Goal: Transaction & Acquisition: Purchase product/service

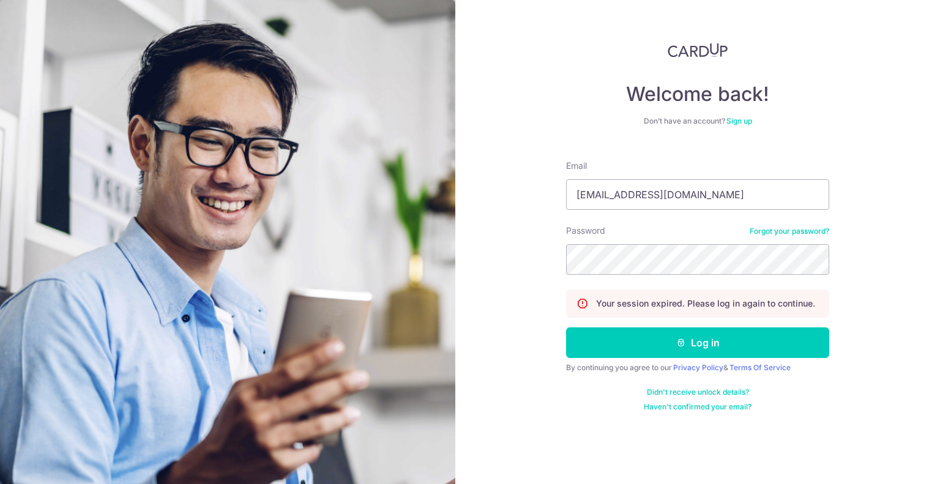
type input "[EMAIL_ADDRESS][DOMAIN_NAME]"
click at [566, 327] on button "Log in" at bounding box center [697, 342] width 263 height 31
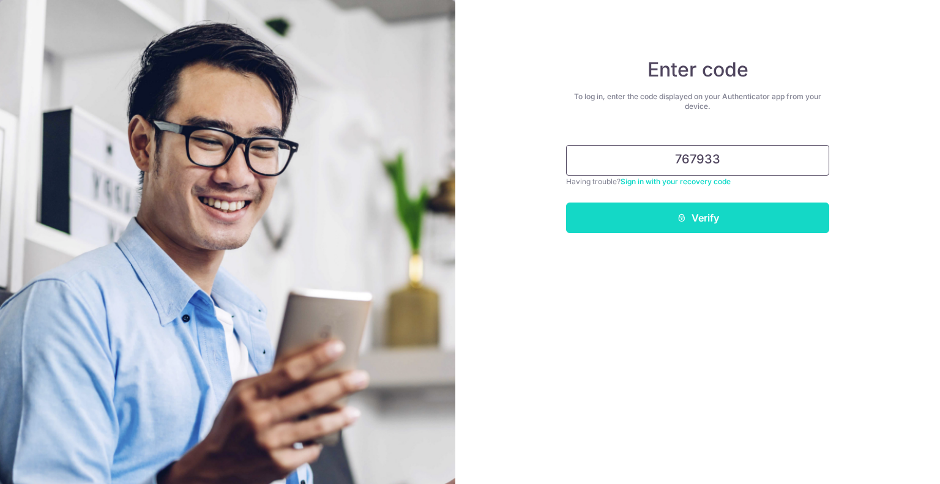
type input "767933"
click at [688, 215] on button "Verify" at bounding box center [697, 218] width 263 height 31
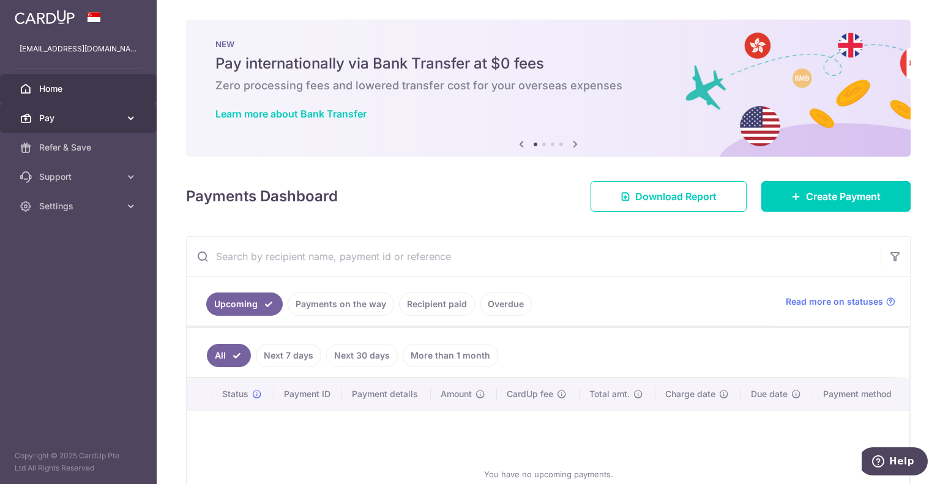
click at [76, 111] on link "Pay" at bounding box center [78, 117] width 157 height 29
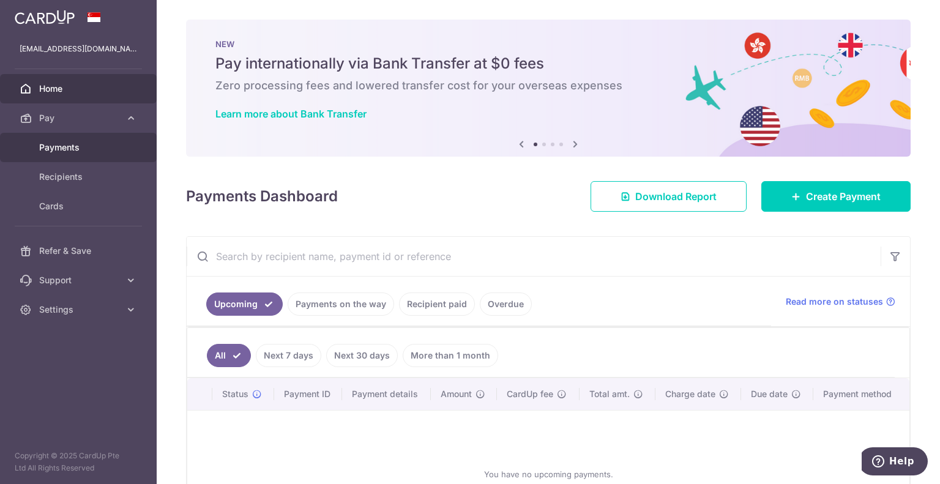
click at [83, 141] on span "Payments" at bounding box center [79, 147] width 81 height 12
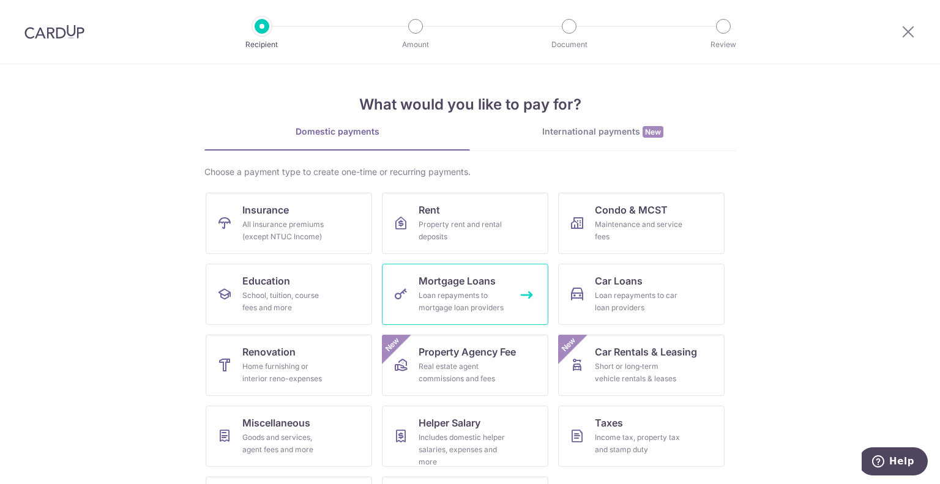
click at [472, 310] on div "Loan repayments to mortgage loan providers" at bounding box center [463, 301] width 88 height 24
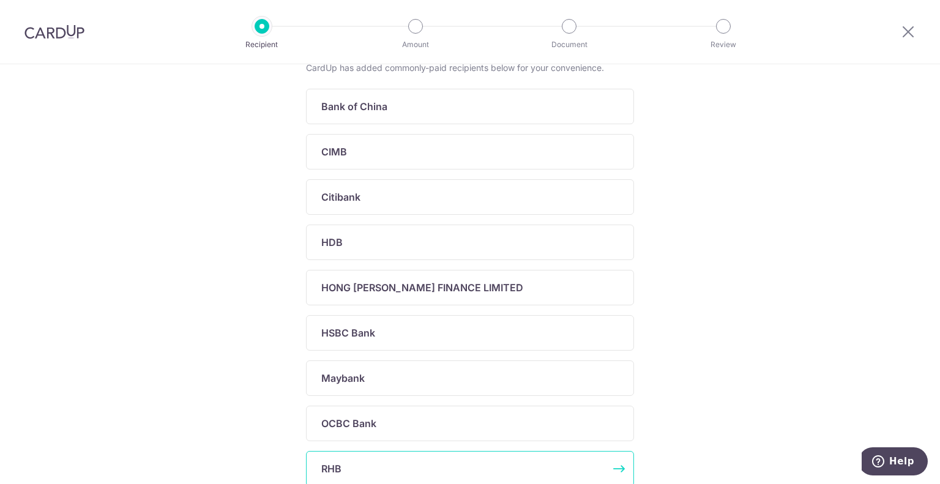
scroll to position [429, 0]
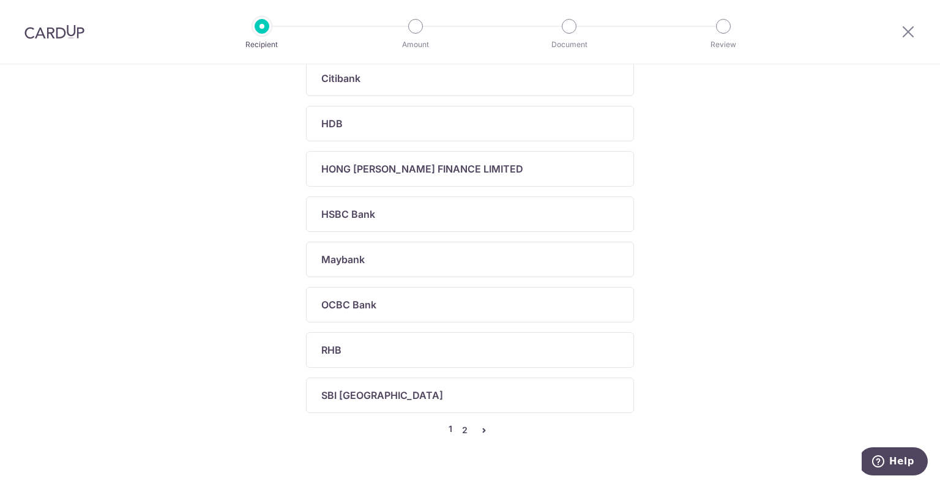
click at [461, 428] on link "2" at bounding box center [464, 430] width 15 height 15
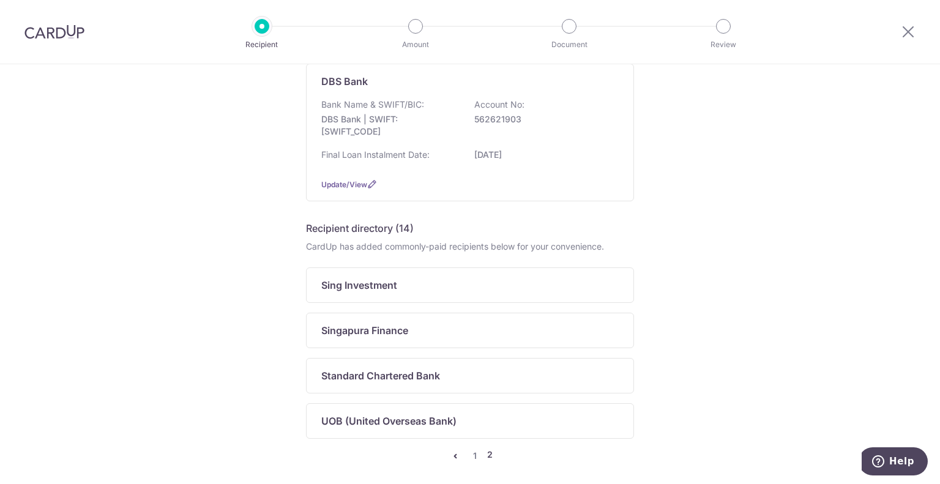
scroll to position [181, 0]
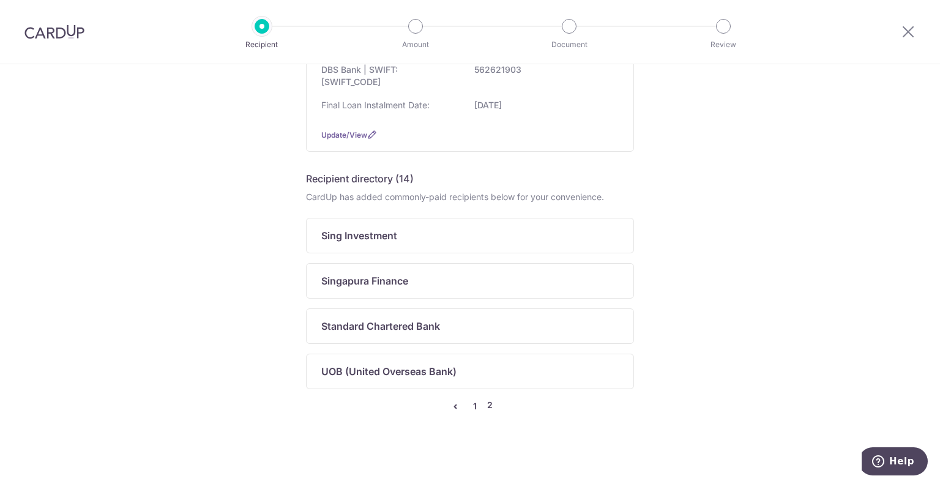
click at [470, 406] on link "1" at bounding box center [475, 406] width 15 height 15
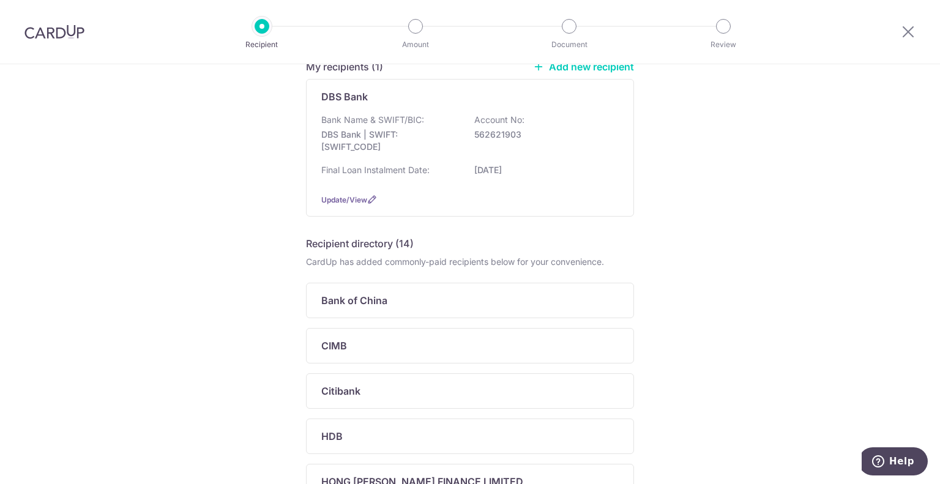
scroll to position [0, 0]
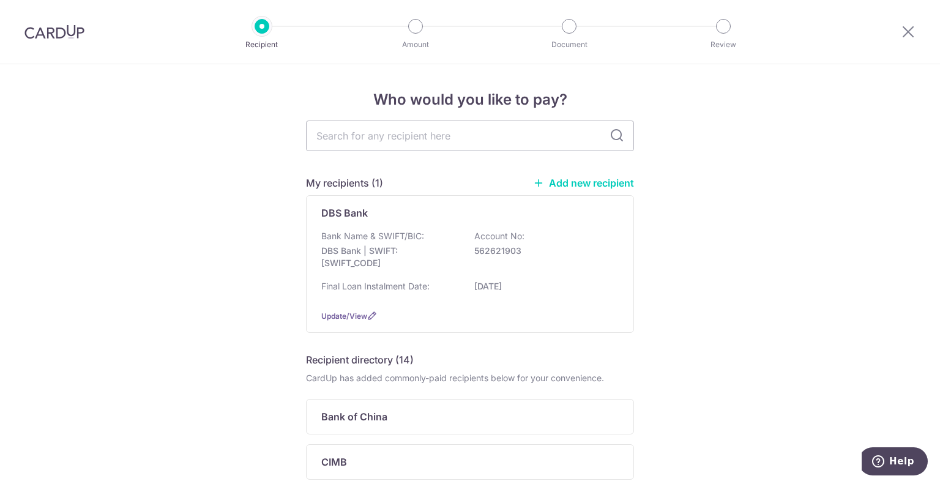
click at [555, 181] on link "Add new recipient" at bounding box center [583, 183] width 101 height 12
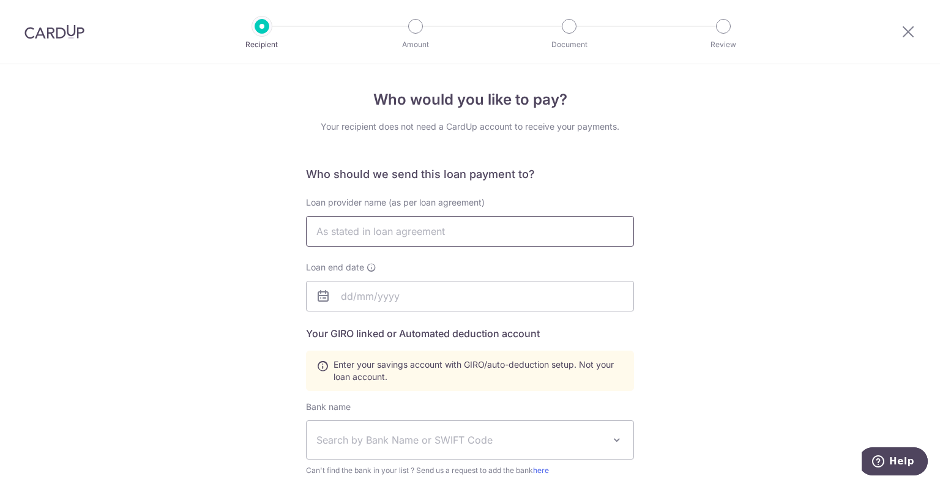
click at [495, 225] on input "text" at bounding box center [470, 231] width 328 height 31
type input "Low Kim Huat"
click at [448, 294] on input "text" at bounding box center [470, 296] width 328 height 31
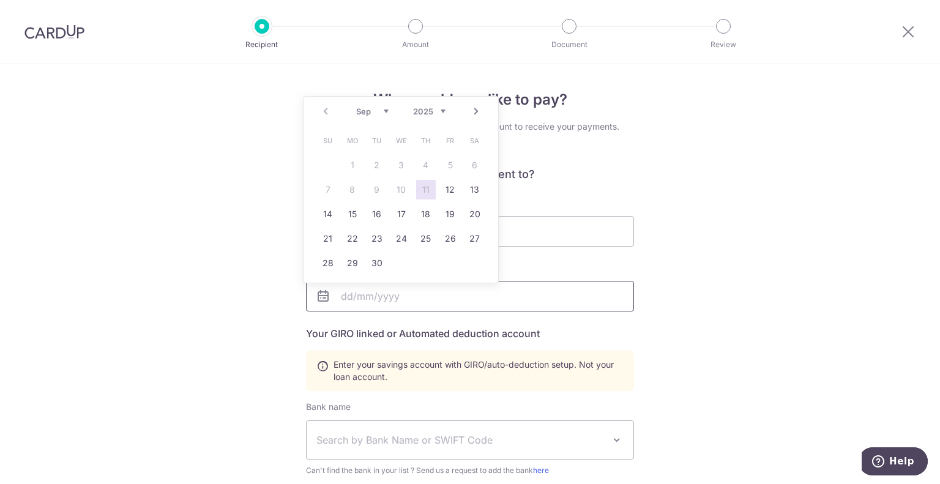
click at [534, 293] on input "text" at bounding box center [470, 296] width 328 height 31
click at [285, 103] on div "Who would you like to pay? Your recipient does not need a CardUp account to rec…" at bounding box center [470, 426] width 940 height 725
click at [376, 301] on input "text" at bounding box center [470, 296] width 328 height 31
click at [440, 111] on select "2025 2026 2027 2028 2029 2030 2031 2032 2033 2034 2035" at bounding box center [429, 111] width 32 height 10
click at [476, 110] on link "Next" at bounding box center [476, 111] width 15 height 15
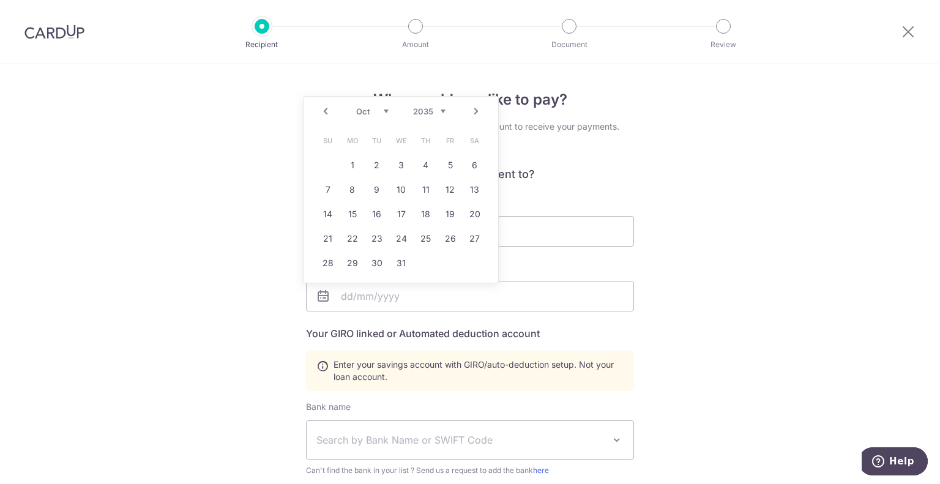
click at [476, 110] on link "Next" at bounding box center [476, 111] width 15 height 15
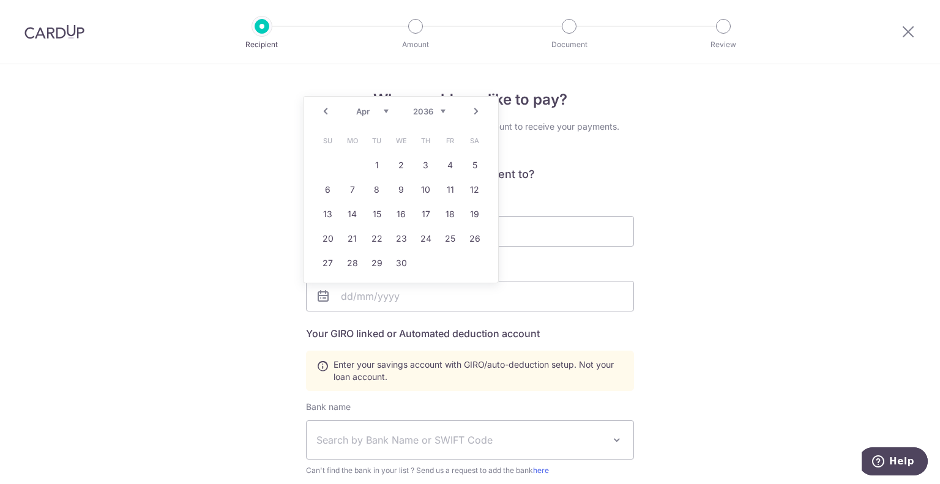
click at [440, 110] on div "Prev Next Jan Feb Mar Apr May Jun Jul Aug Sep Oct Nov Dec 2026 2027 2028 2029 2…" at bounding box center [401, 111] width 195 height 29
click at [440, 110] on select "2026 2027 2028 2029 2030 2031 2032 2033 2034 2035 2036 2037 2038 2039 2040 2041…" at bounding box center [429, 111] width 32 height 10
click at [398, 189] on link "11" at bounding box center [402, 190] width 20 height 20
click at [397, 296] on input "11/04/2046" at bounding box center [470, 296] width 328 height 31
click at [357, 261] on link "30" at bounding box center [353, 263] width 20 height 20
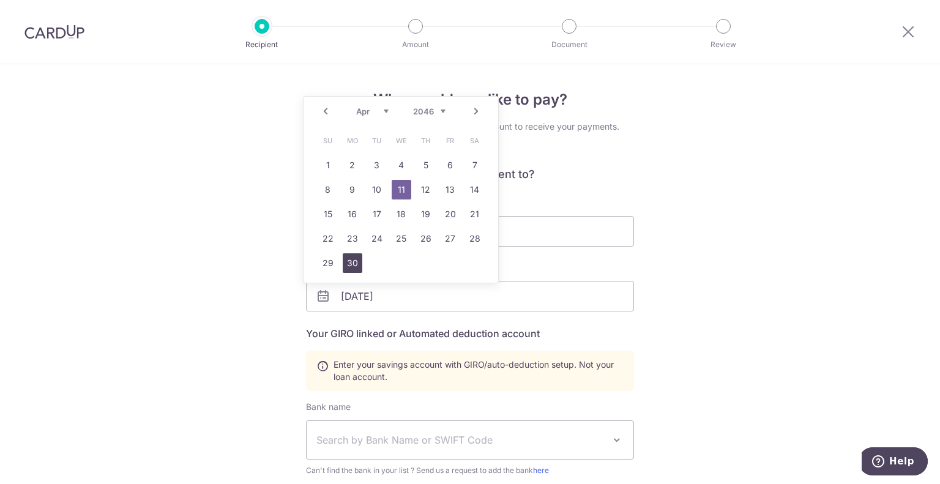
type input "[DATE]"
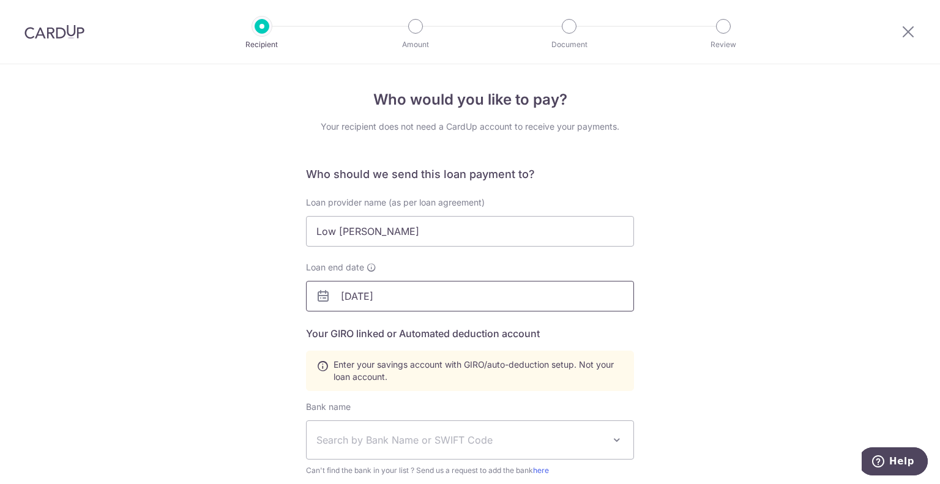
scroll to position [103, 0]
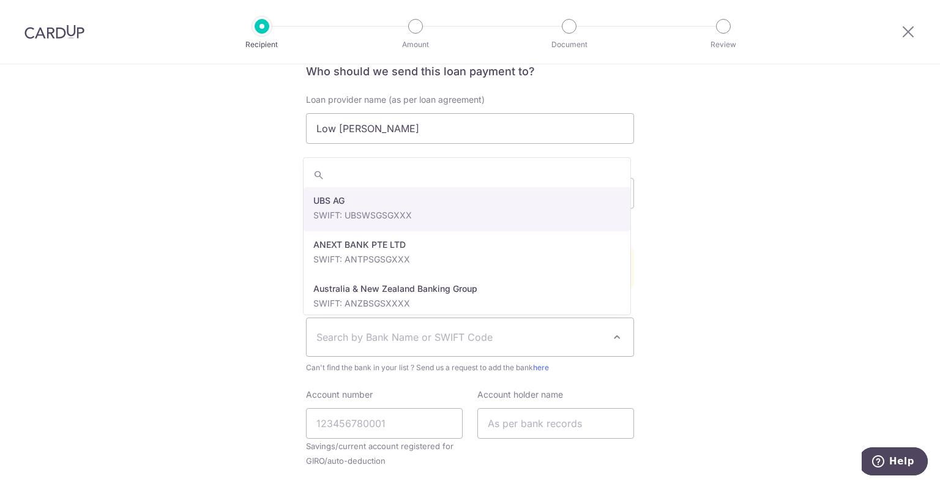
click at [391, 343] on span "Search by Bank Name or SWIFT Code" at bounding box center [460, 337] width 288 height 15
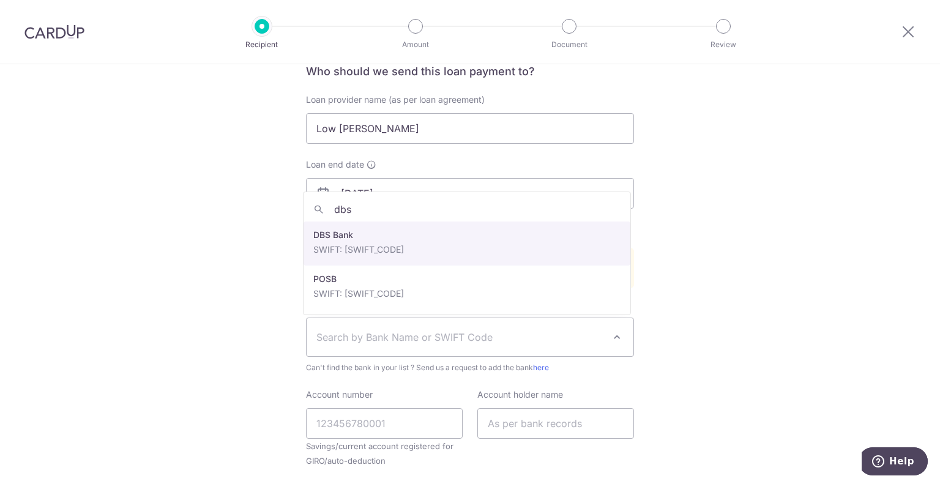
type input "dbs"
select select "6"
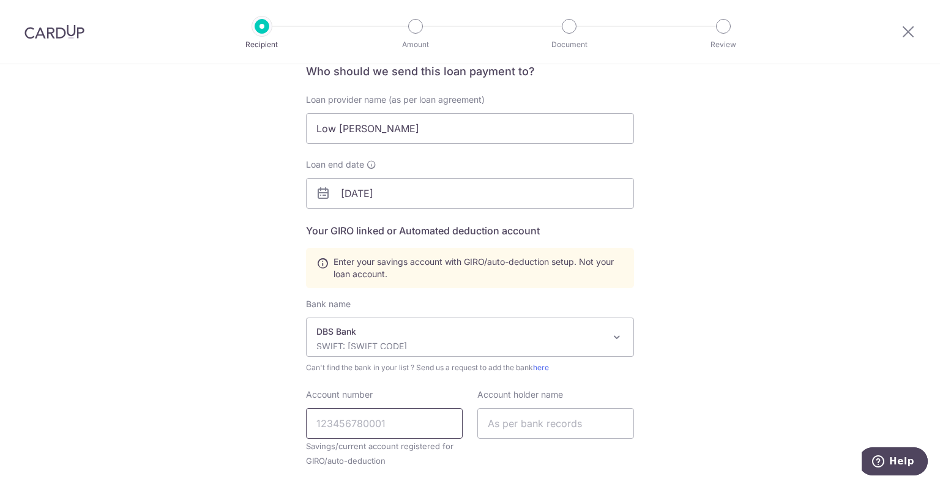
click at [393, 424] on input "Account number" at bounding box center [384, 423] width 157 height 31
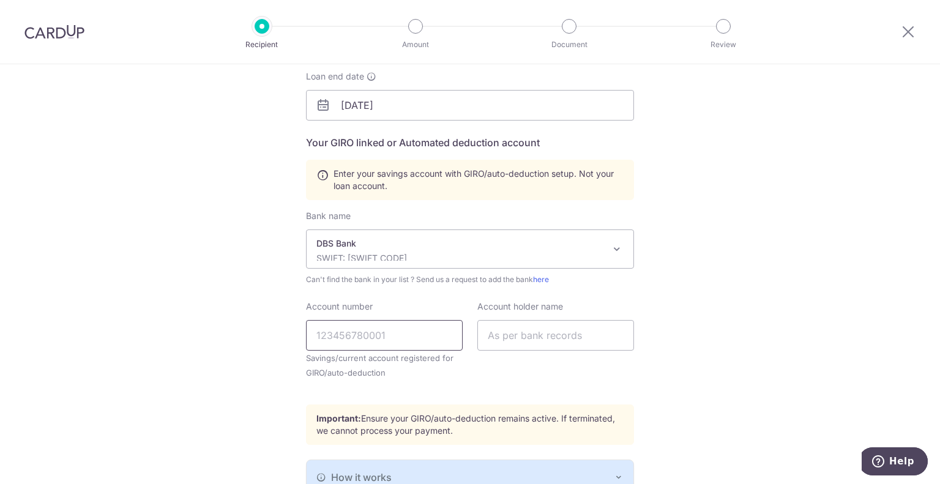
scroll to position [193, 0]
click at [538, 338] on input "text" at bounding box center [555, 333] width 157 height 31
type input "Low [PERSON_NAME]"
click at [368, 335] on input "Account number" at bounding box center [384, 333] width 157 height 31
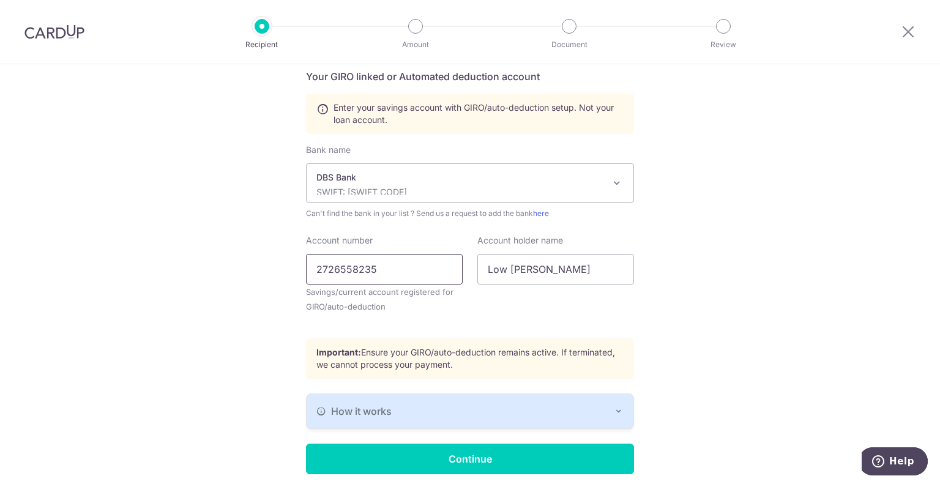
scroll to position [304, 0]
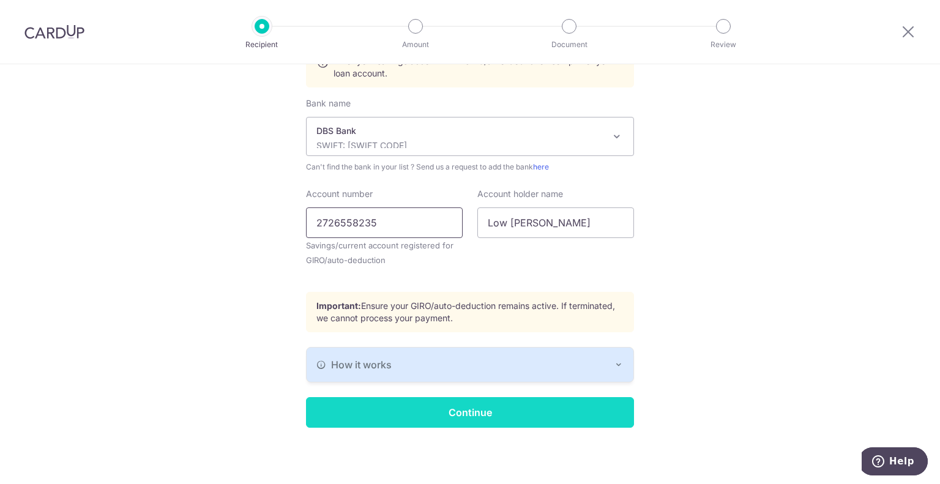
type input "2726558235"
click at [482, 411] on input "Continue" at bounding box center [470, 412] width 328 height 31
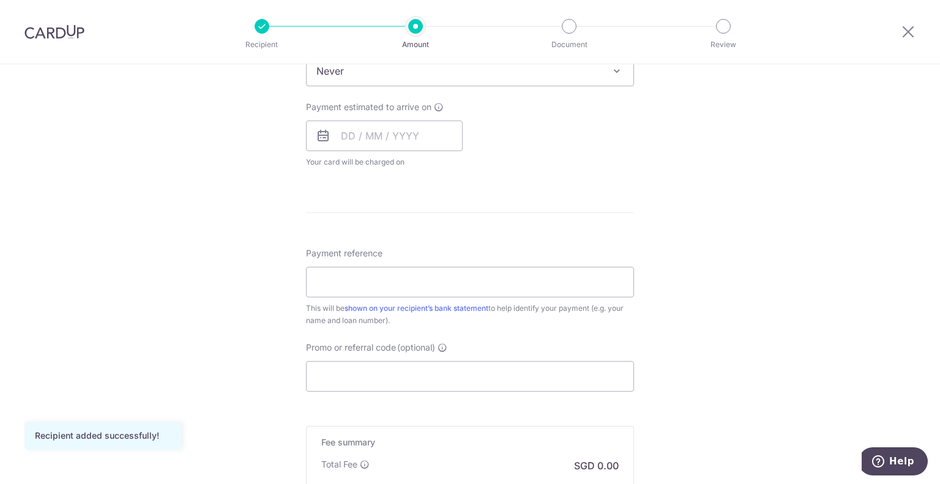
scroll to position [528, 0]
click at [485, 378] on input "Promo or referral code (optional)" at bounding box center [470, 375] width 328 height 31
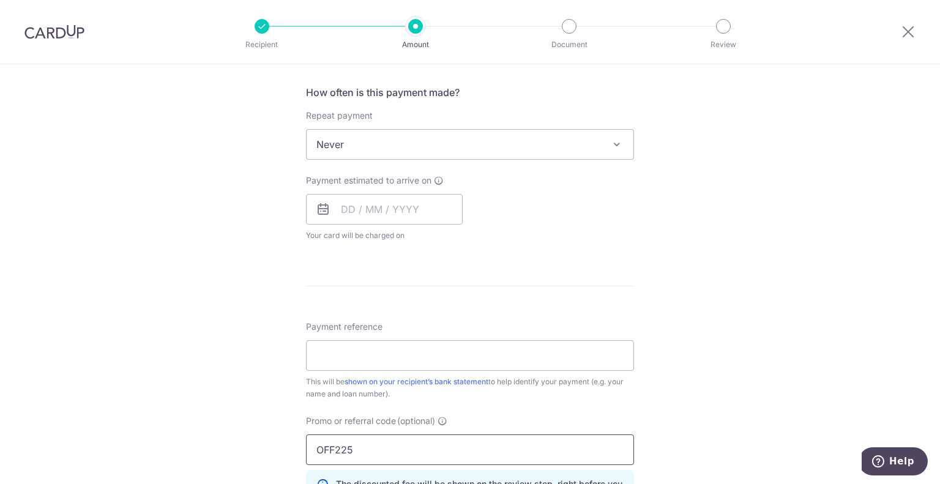
scroll to position [450, 0]
type input "OFF225"
click at [485, 354] on input "Payment reference" at bounding box center [470, 358] width 328 height 31
type input "LKH"
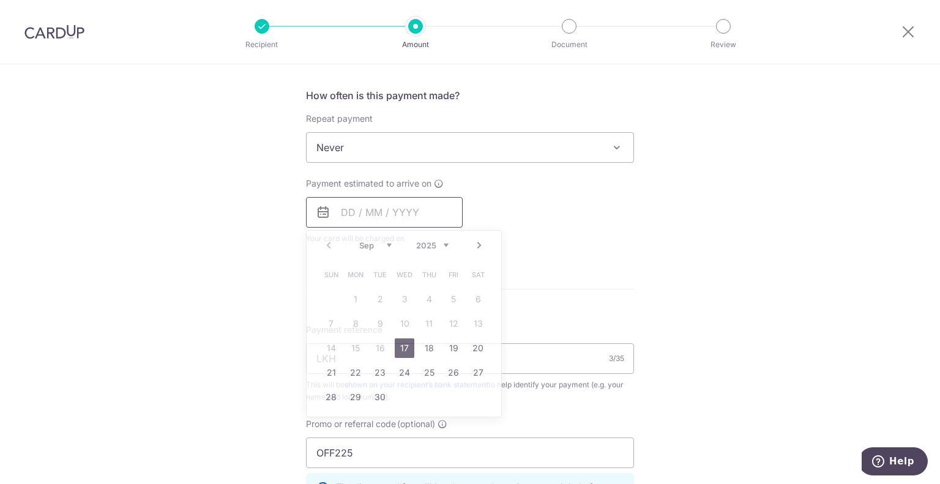
click at [370, 212] on input "text" at bounding box center [384, 212] width 157 height 31
click at [424, 345] on link "18" at bounding box center [429, 348] width 20 height 20
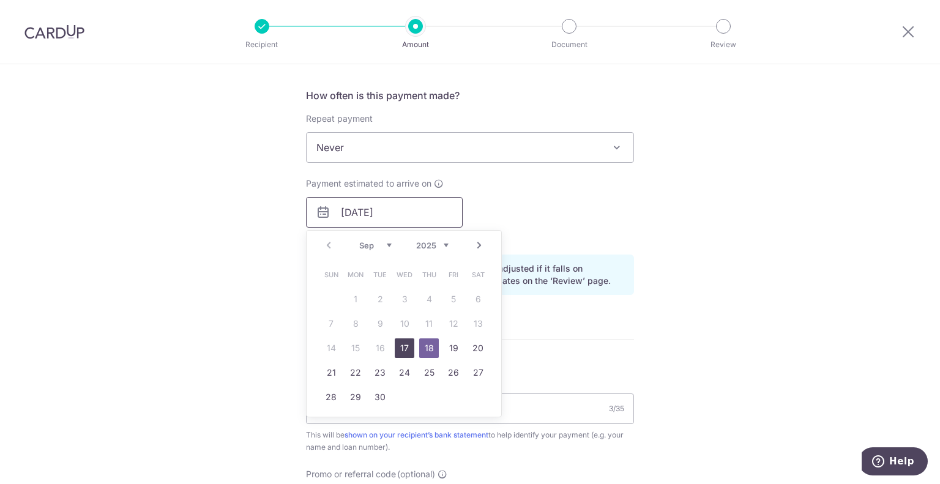
drag, startPoint x: 375, startPoint y: 210, endPoint x: 398, endPoint y: 342, distance: 134.1
click at [398, 228] on div "18/09/2025 Prev Next Sep Oct Nov Dec 2025 2026 2027 2028 2029 2030 2031 2032 20…" at bounding box center [384, 212] width 157 height 31
click at [398, 342] on link "17" at bounding box center [405, 348] width 20 height 20
type input "17/09/2025"
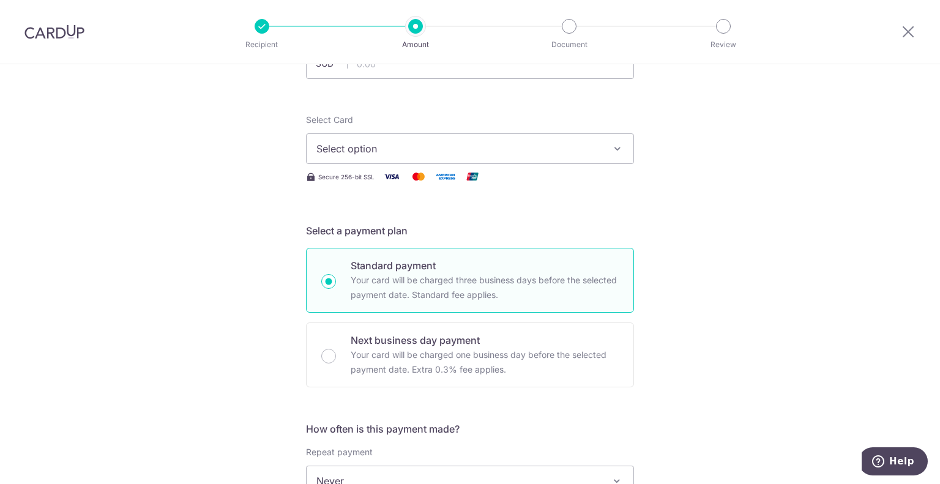
scroll to position [0, 0]
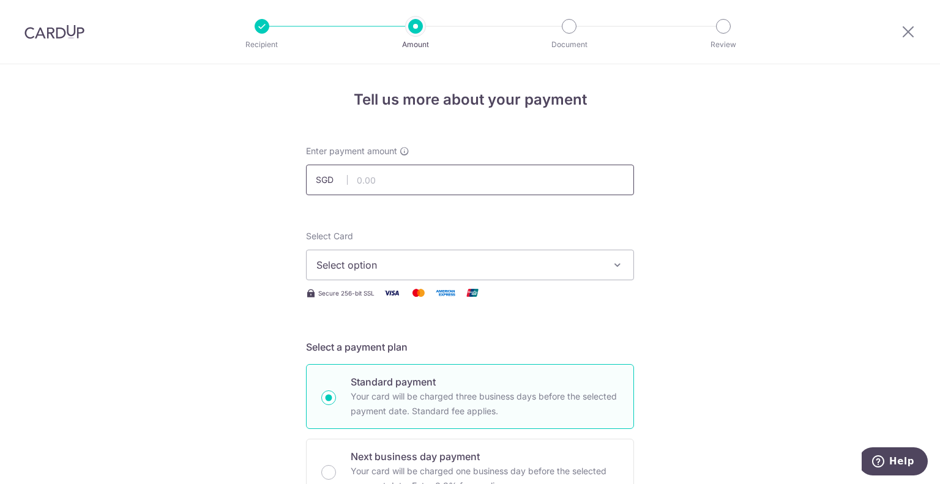
click at [404, 177] on input "text" at bounding box center [470, 180] width 328 height 31
click at [403, 260] on span "Select option" at bounding box center [458, 265] width 285 height 15
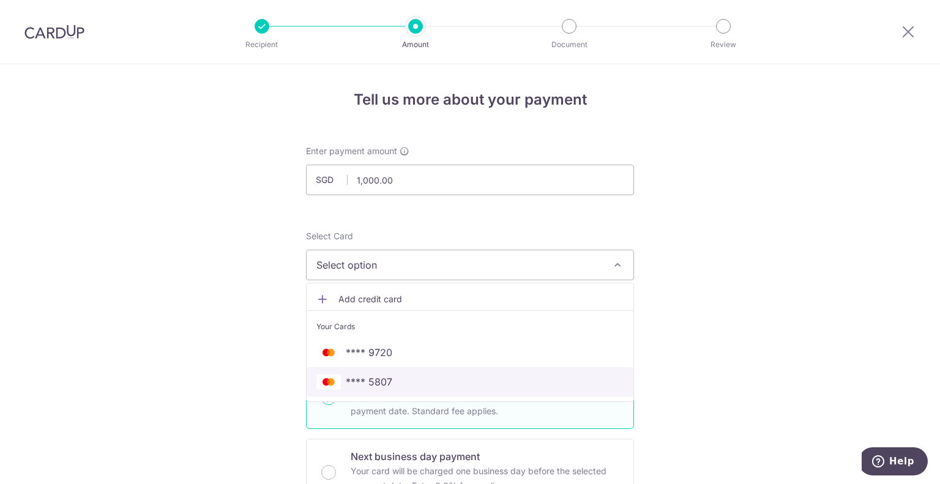
click at [379, 383] on span "**** 5807" at bounding box center [369, 382] width 47 height 15
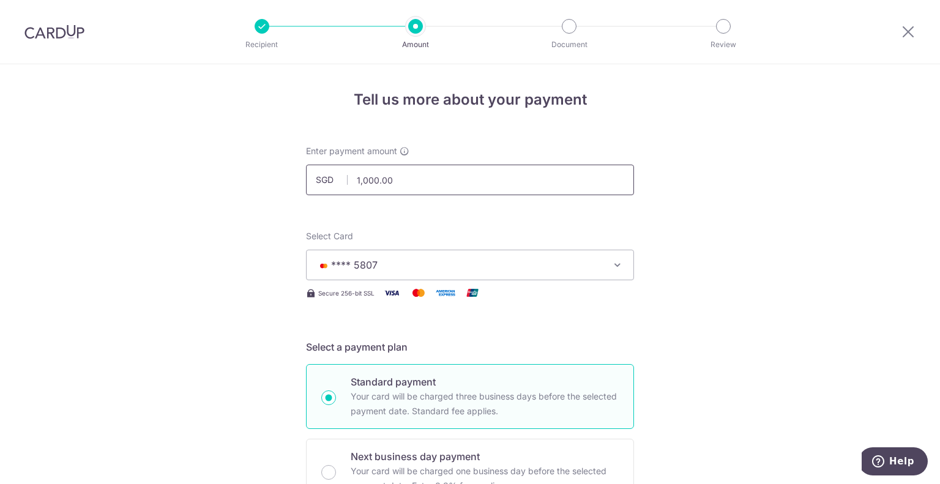
click at [405, 181] on input "1,000.00" at bounding box center [470, 180] width 328 height 31
type input "1"
type input "9"
click at [461, 166] on input "975" at bounding box center [470, 180] width 328 height 31
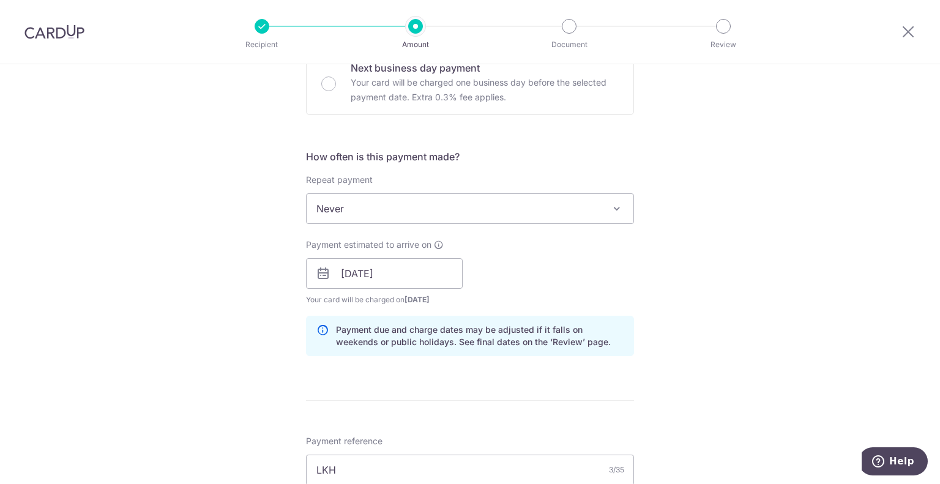
scroll to position [378, 0]
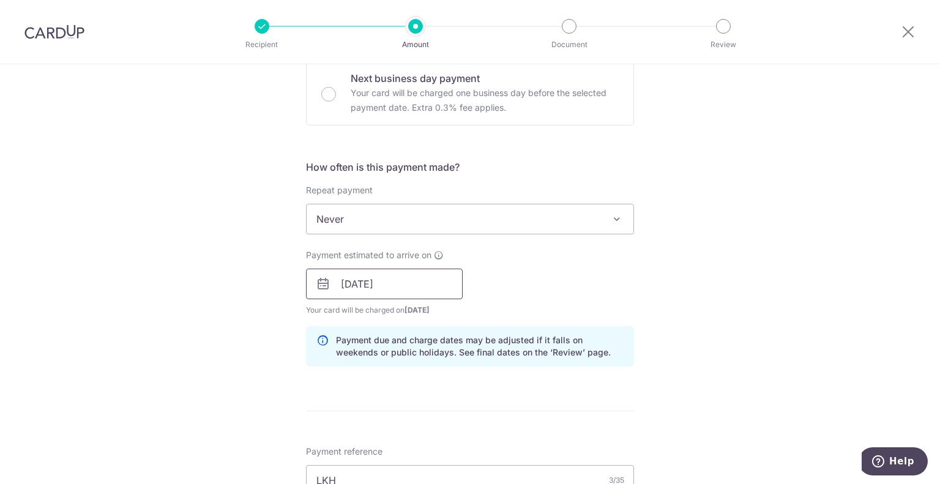
click at [419, 274] on input "[DATE]" at bounding box center [384, 284] width 157 height 31
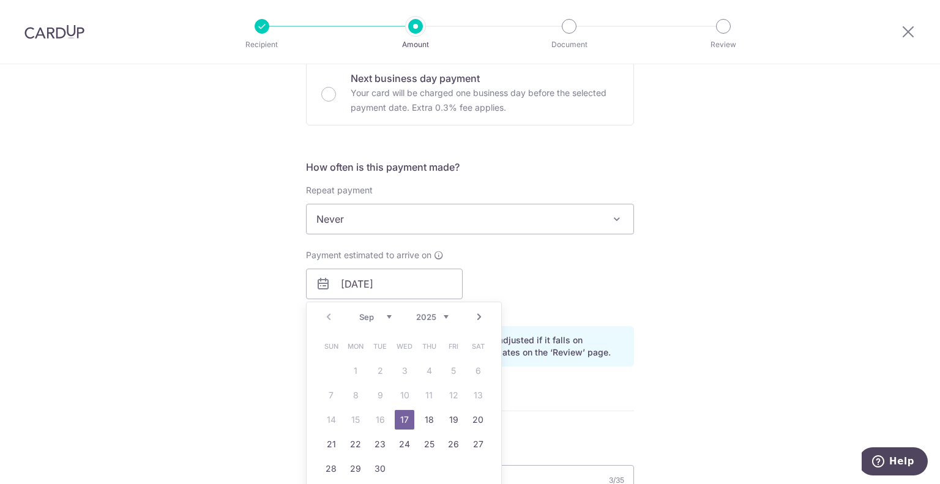
click at [403, 417] on link "17" at bounding box center [405, 420] width 20 height 20
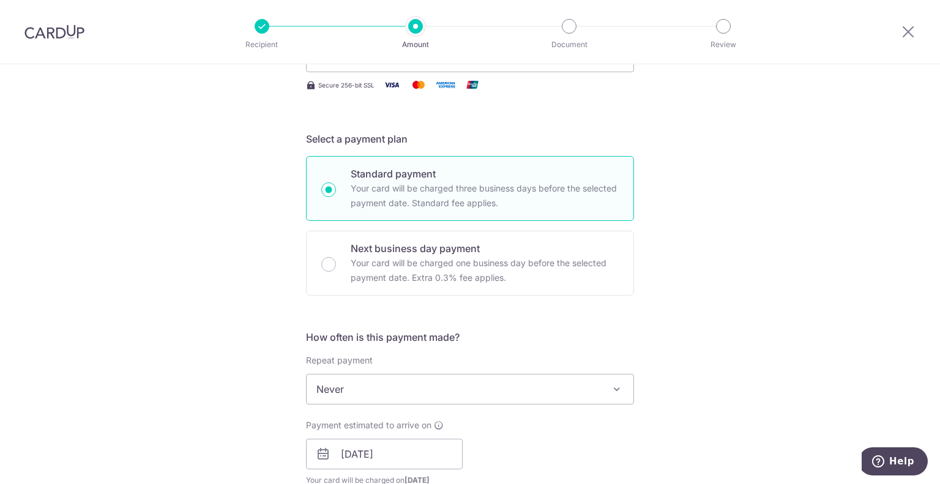
scroll to position [0, 0]
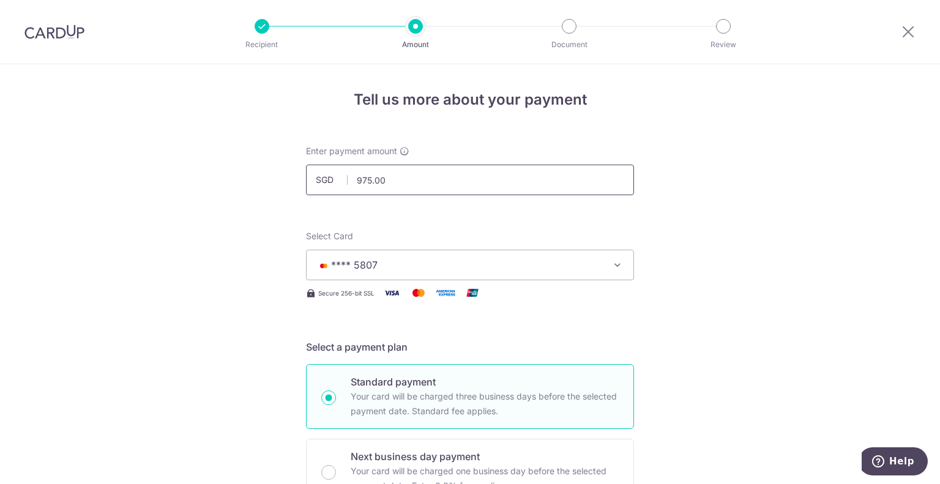
click at [457, 187] on input "975.00" at bounding box center [470, 180] width 328 height 31
type input "974.66"
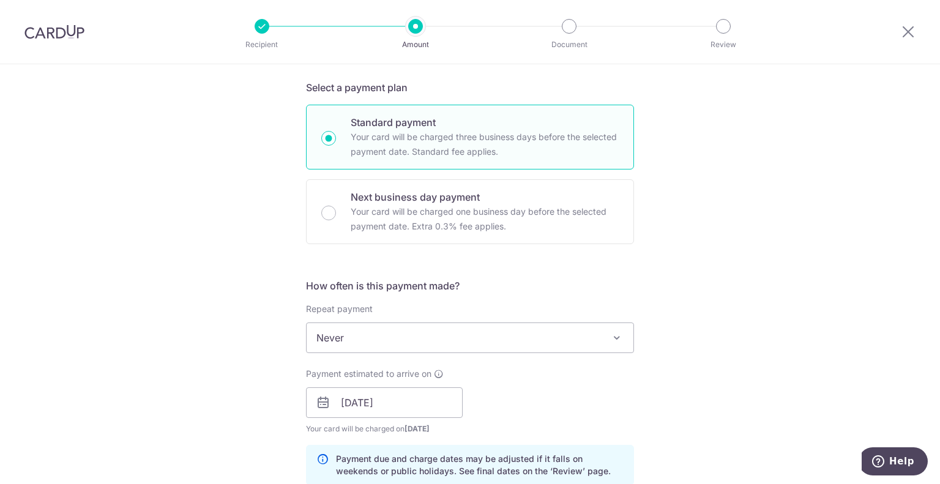
scroll to position [267, 0]
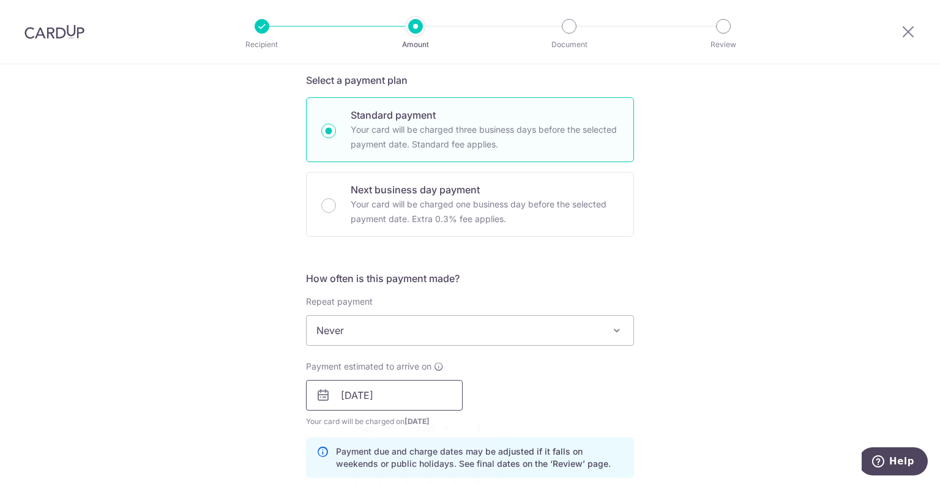
click at [416, 401] on input "[DATE]" at bounding box center [384, 395] width 157 height 31
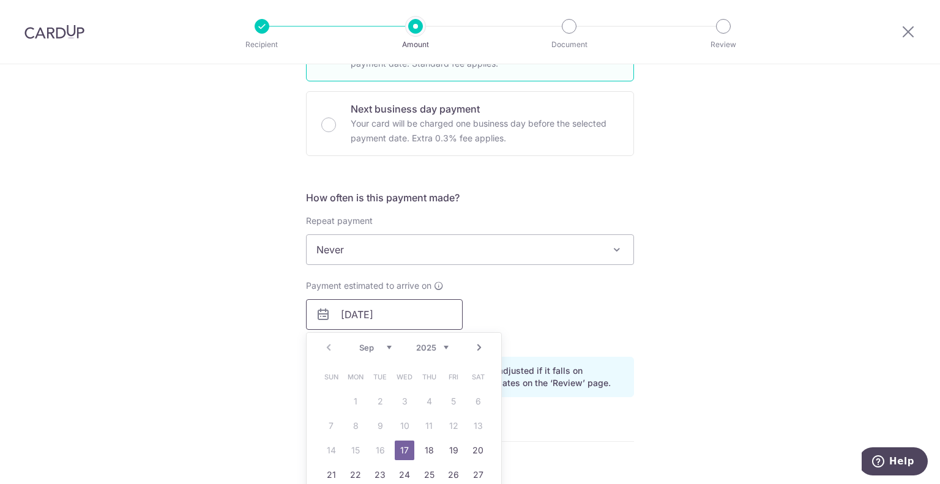
scroll to position [350, 0]
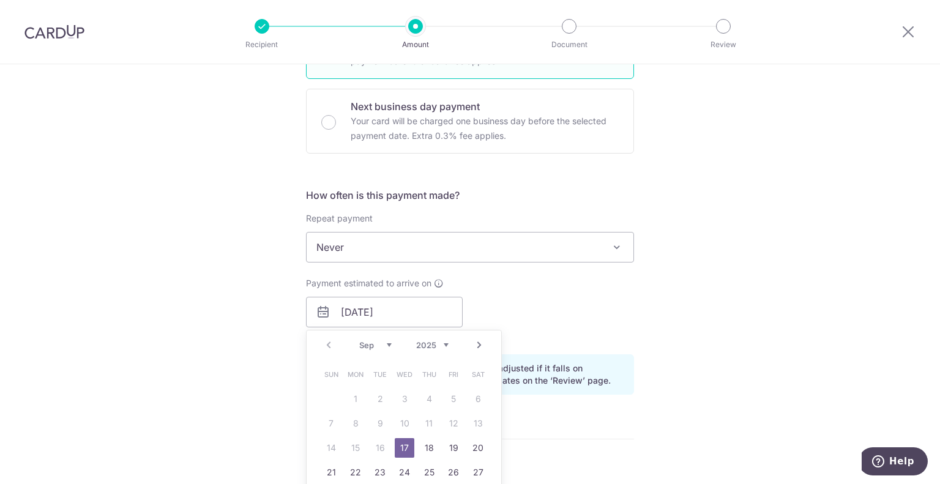
click at [401, 445] on link "17" at bounding box center [405, 448] width 20 height 20
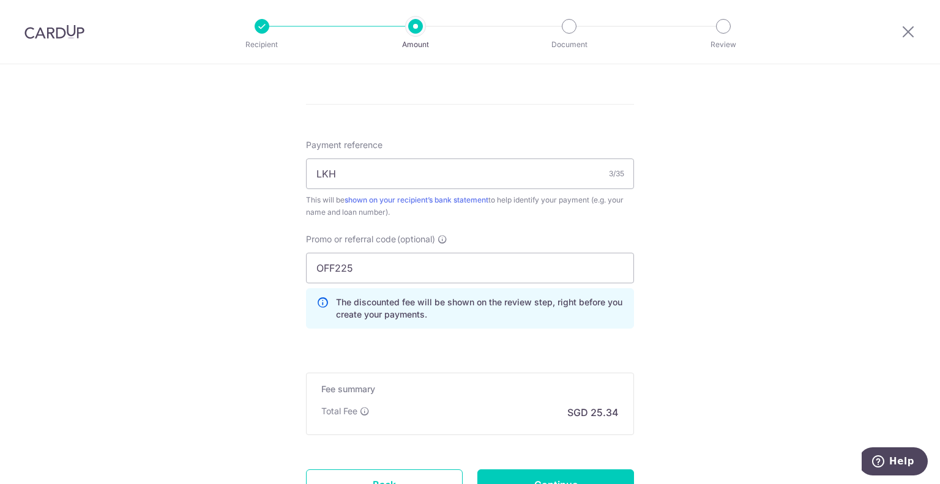
scroll to position [791, 0]
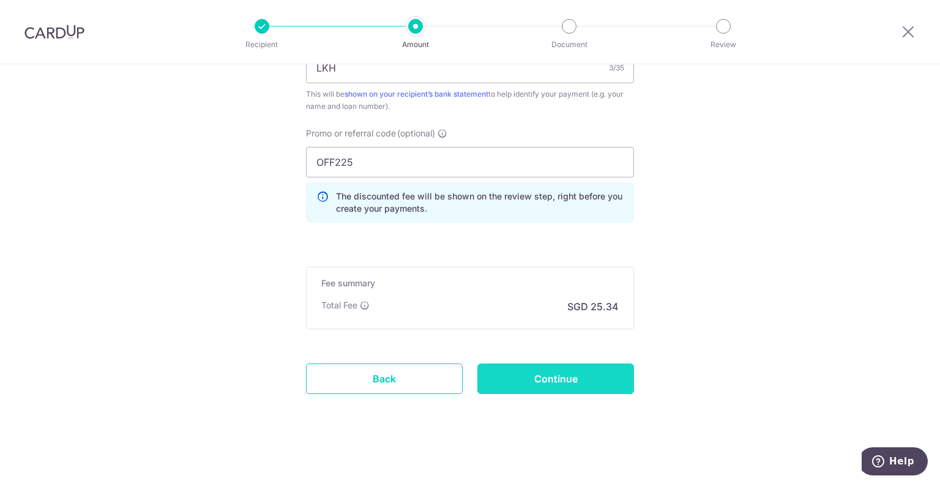
click at [556, 375] on input "Continue" at bounding box center [555, 379] width 157 height 31
type input "Create Schedule"
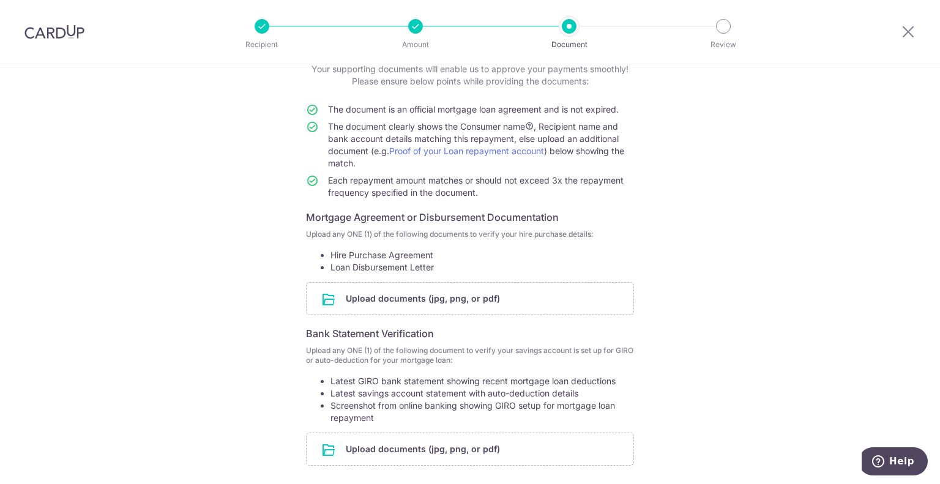
scroll to position [187, 0]
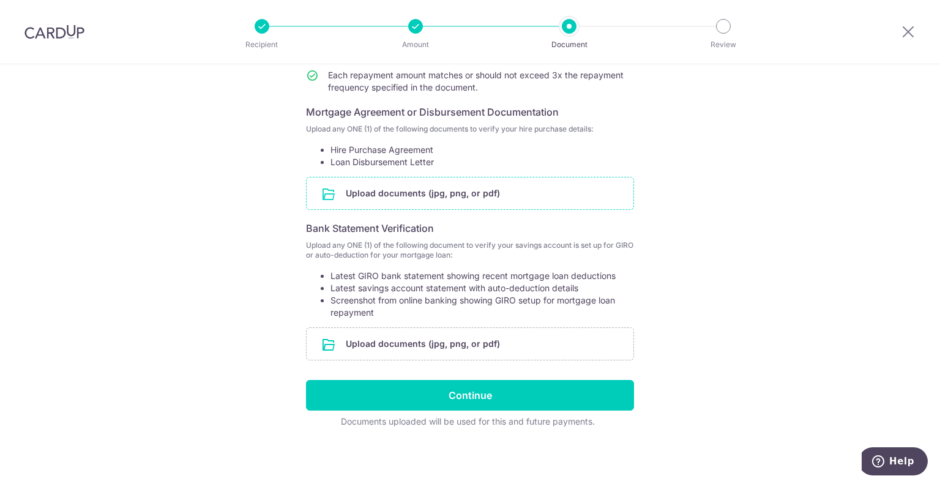
click at [500, 187] on input "file" at bounding box center [470, 193] width 327 height 32
click at [471, 191] on input "file" at bounding box center [470, 193] width 327 height 32
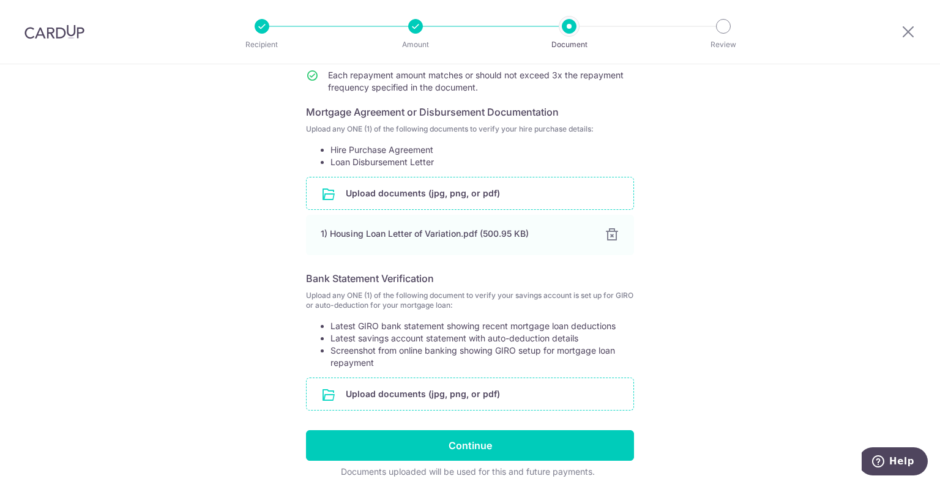
click at [475, 395] on input "file" at bounding box center [470, 394] width 327 height 32
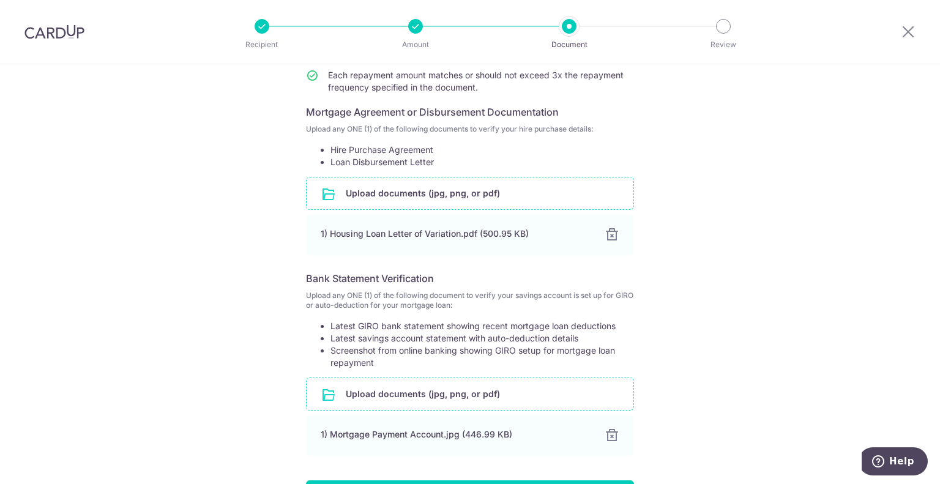
scroll to position [288, 0]
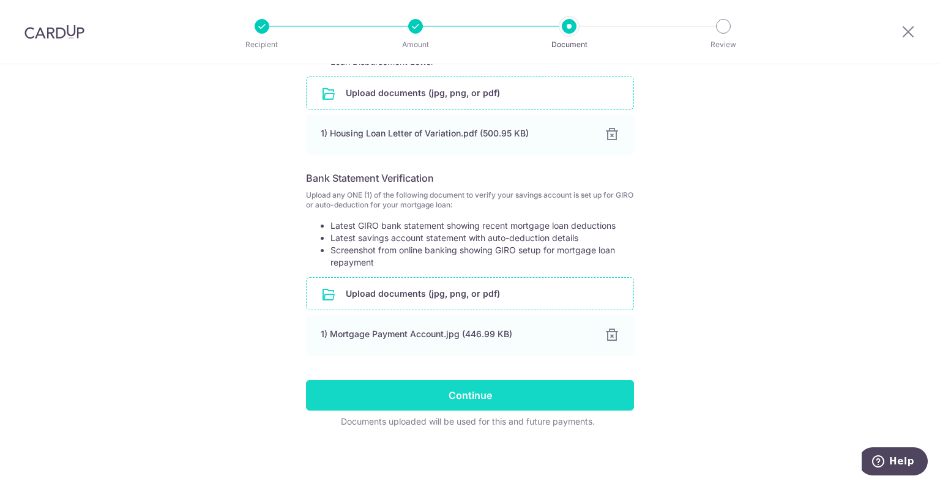
click at [518, 392] on input "Continue" at bounding box center [470, 395] width 328 height 31
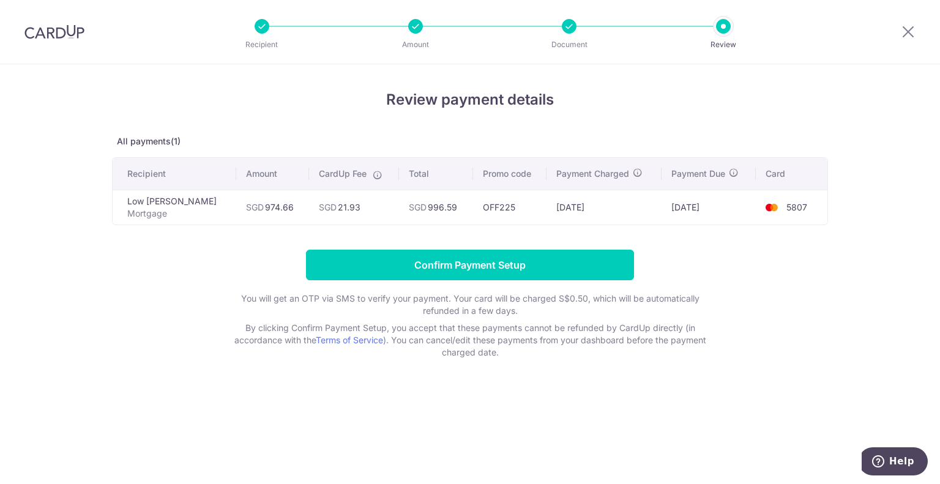
click at [563, 23] on div at bounding box center [569, 26] width 15 height 15
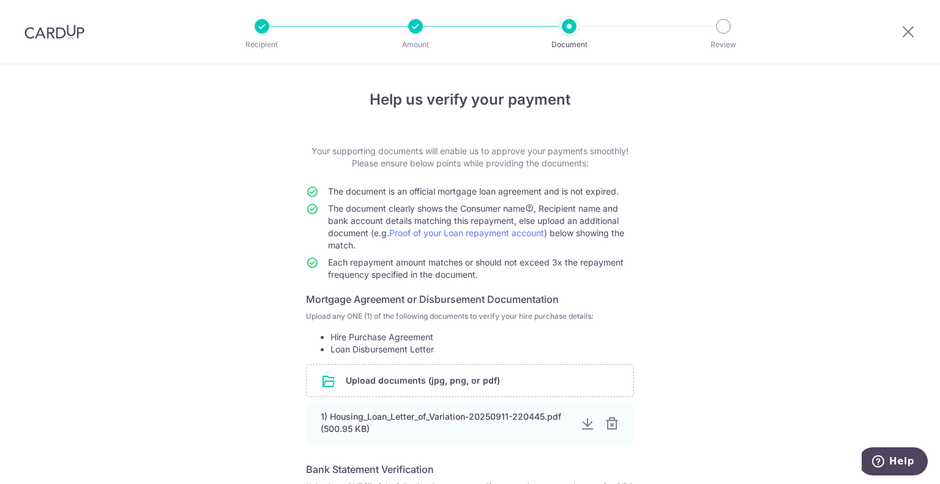
scroll to position [95, 0]
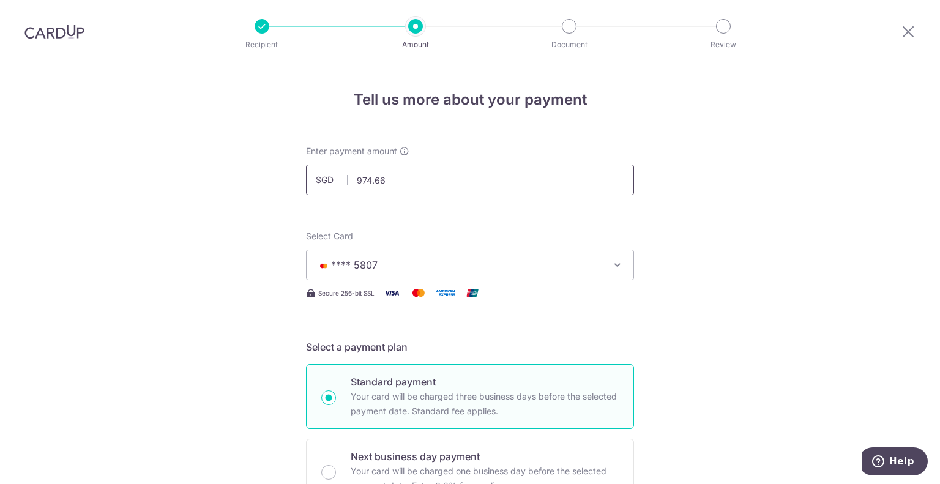
click at [428, 178] on input "974.66" at bounding box center [470, 180] width 328 height 31
type input "978.00"
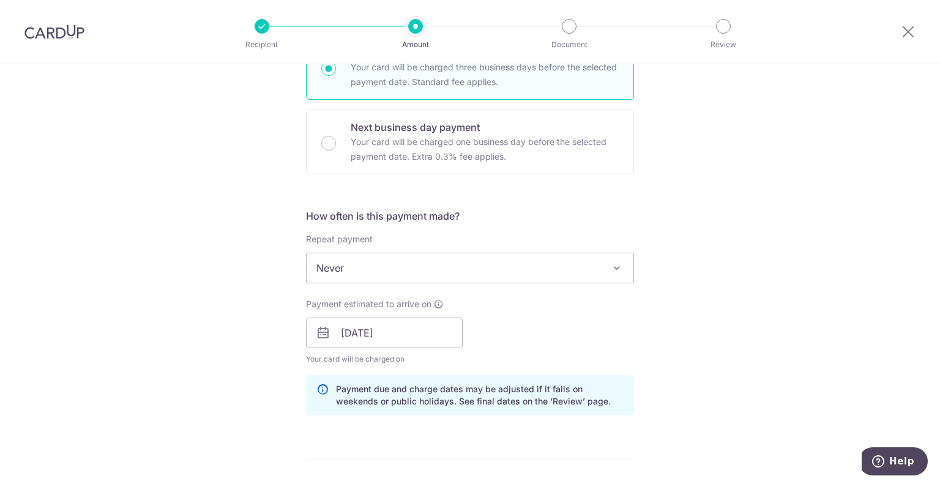
scroll to position [335, 0]
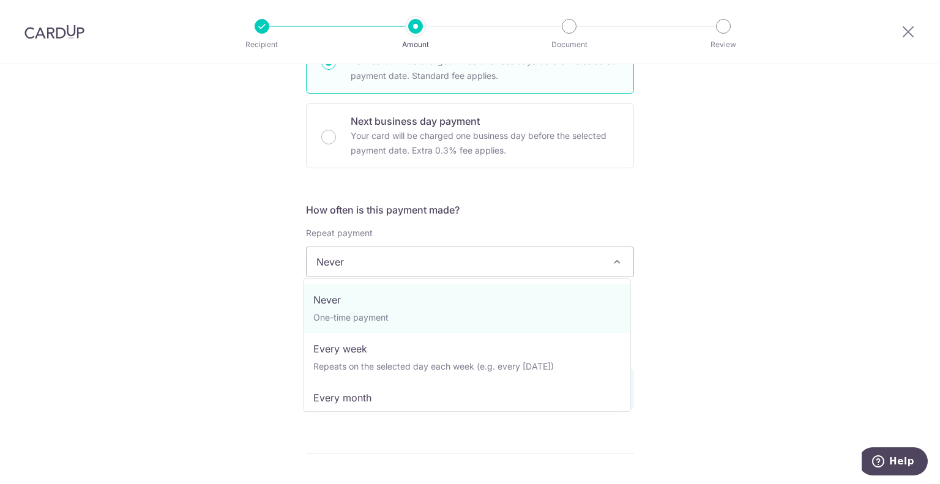
click at [482, 267] on span "Never" at bounding box center [470, 261] width 327 height 29
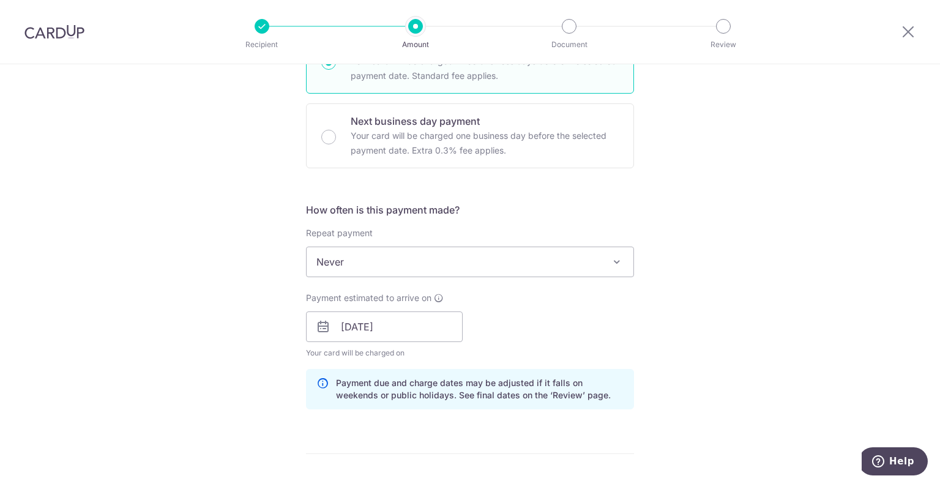
click at [678, 232] on div "Tell us more about your payment Enter payment amount SGD 978.00 978.00 Select C…" at bounding box center [470, 335] width 940 height 1212
click at [415, 333] on input "[DATE]" at bounding box center [384, 327] width 157 height 31
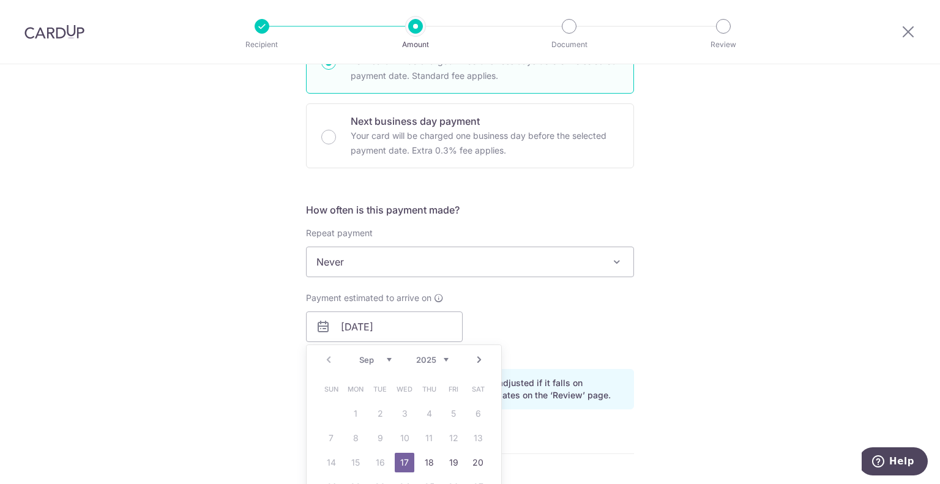
click at [404, 461] on link "17" at bounding box center [405, 463] width 20 height 20
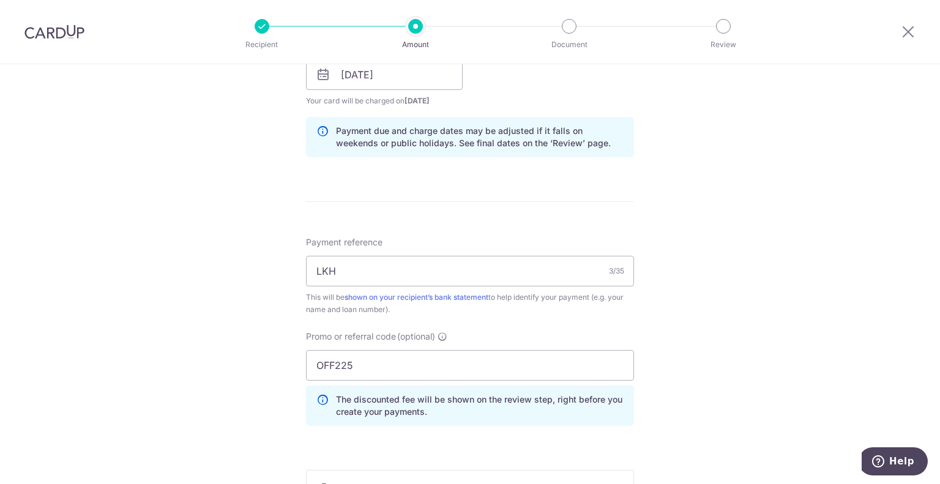
scroll to position [791, 0]
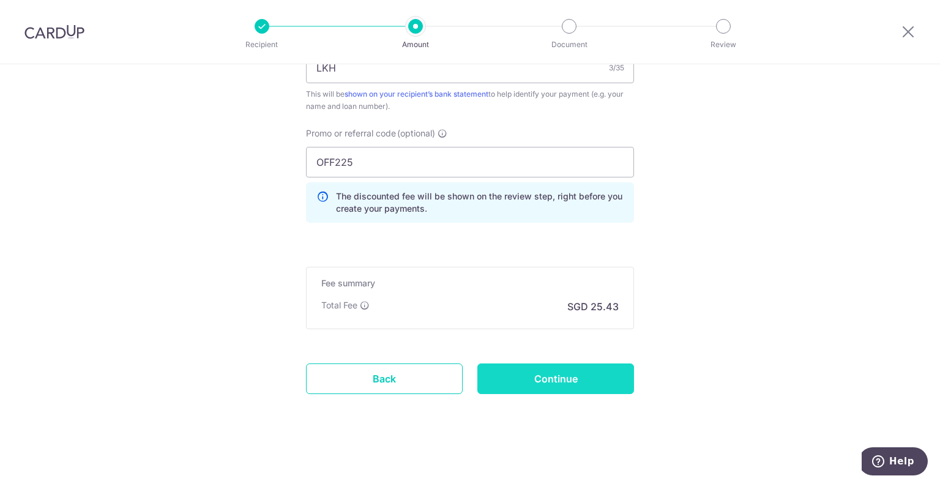
click at [523, 372] on input "Continue" at bounding box center [555, 379] width 157 height 31
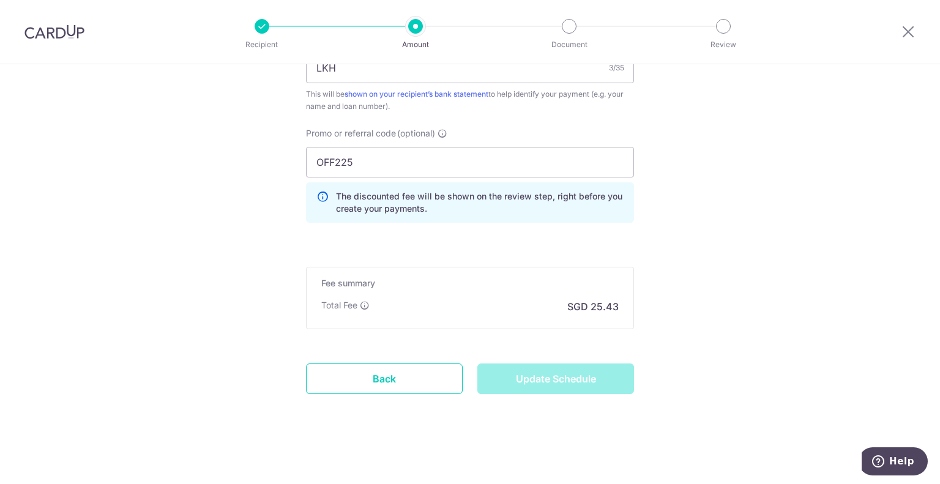
type input "Update Schedule"
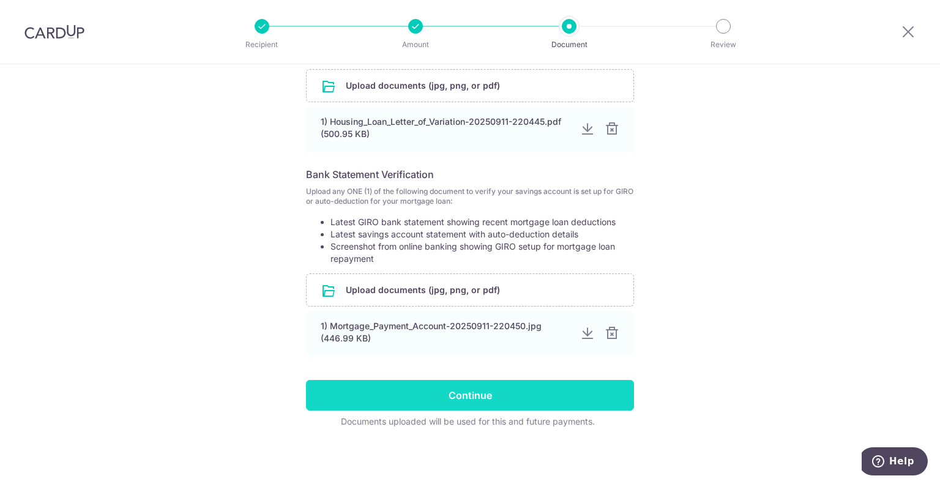
scroll to position [295, 0]
click at [548, 391] on input "Continue" at bounding box center [470, 395] width 328 height 31
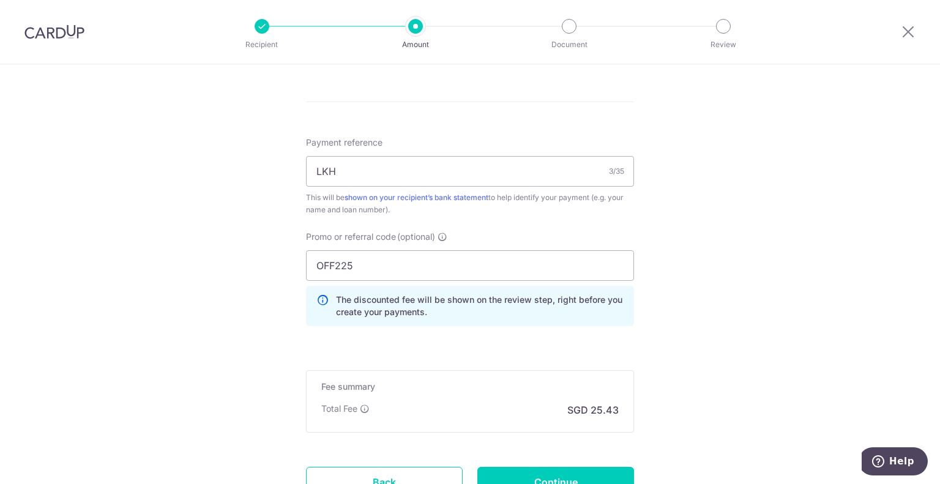
scroll to position [791, 0]
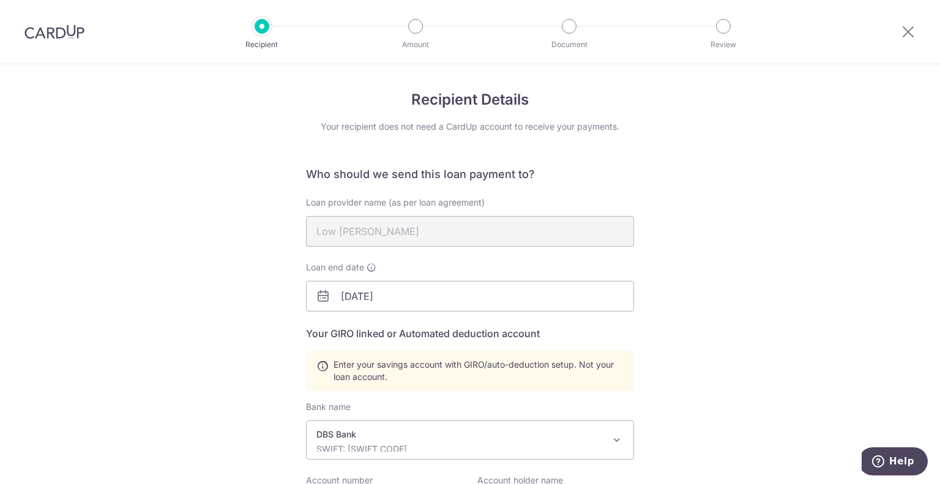
scroll to position [286, 0]
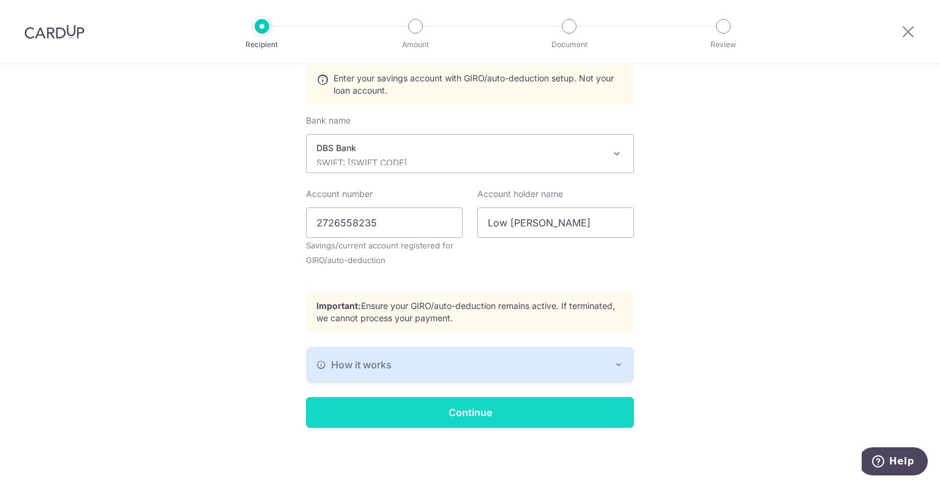
click at [490, 417] on input "Continue" at bounding box center [470, 412] width 328 height 31
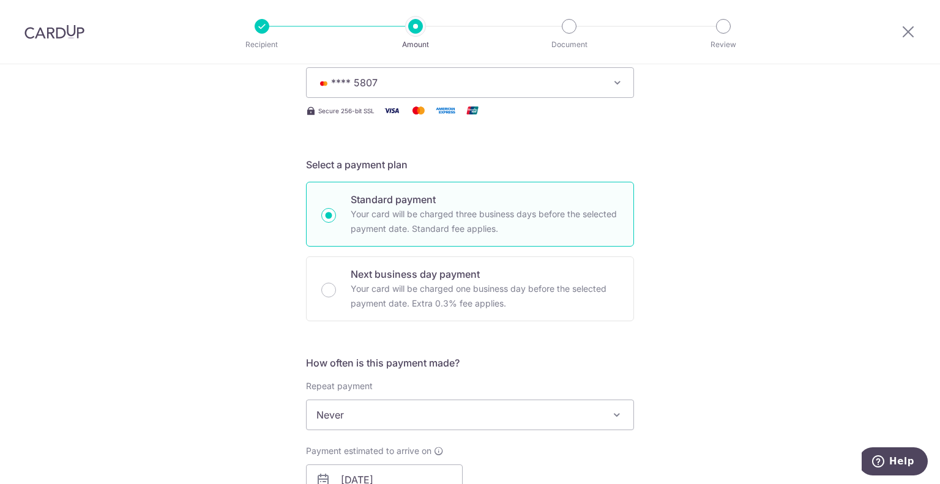
scroll to position [260, 0]
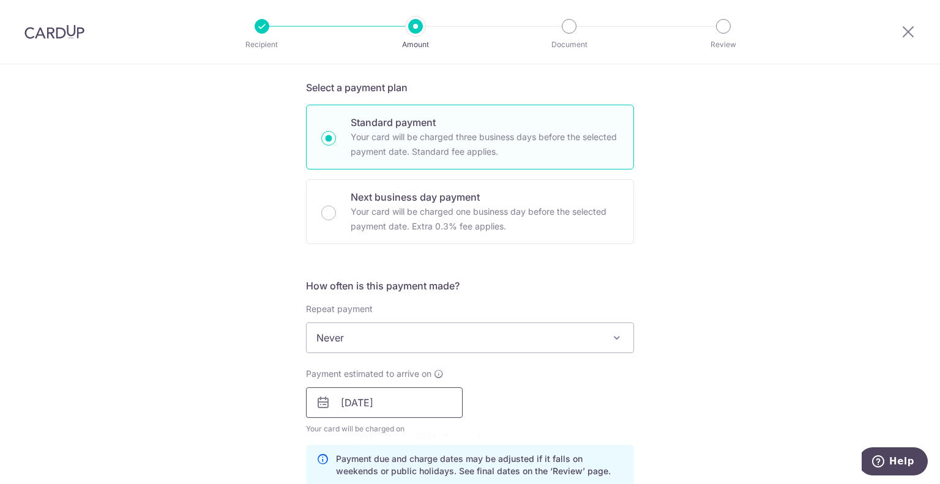
click at [401, 395] on input "17/09/2025" at bounding box center [384, 402] width 157 height 31
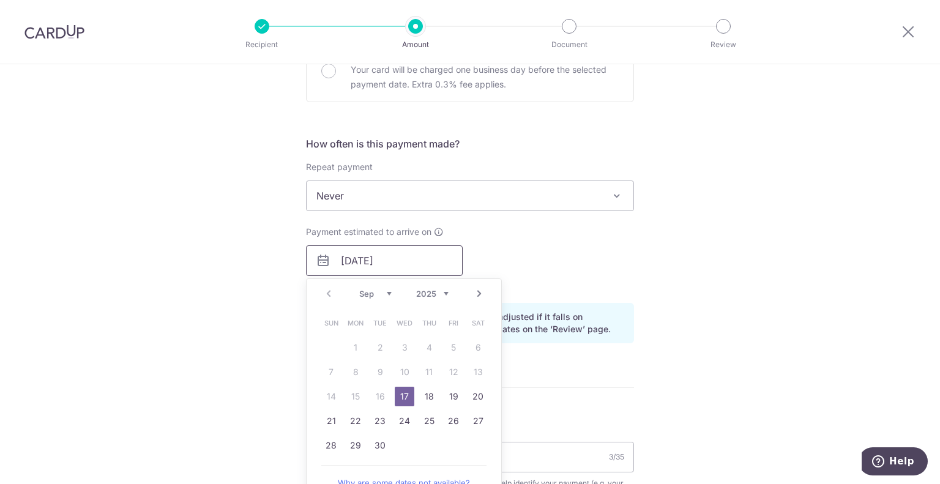
scroll to position [401, 0]
click at [370, 390] on table "Sun Mon Tue Wed Thu Fri Sat 1 2 3 4 5 6 7 8 9 10 11 12 13 14 15 16 17 18 19 20 …" at bounding box center [404, 384] width 171 height 147
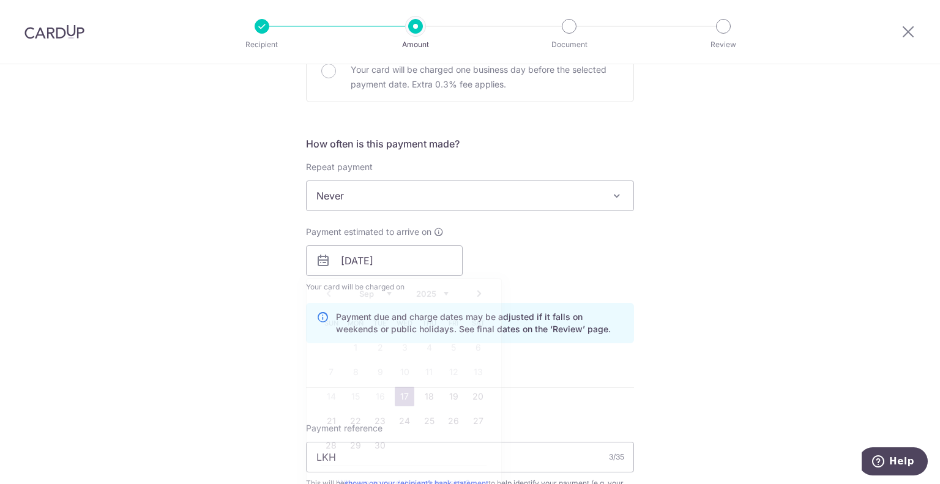
click at [562, 259] on div "Payment estimated to arrive on 17/09/2025 Prev Next Sep Oct Nov Dec 2025 2026 2…" at bounding box center [470, 259] width 343 height 67
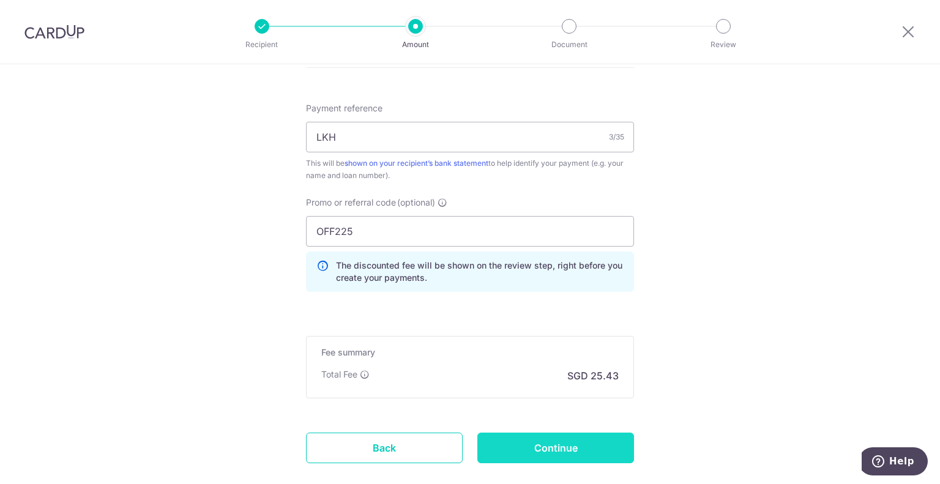
scroll to position [791, 0]
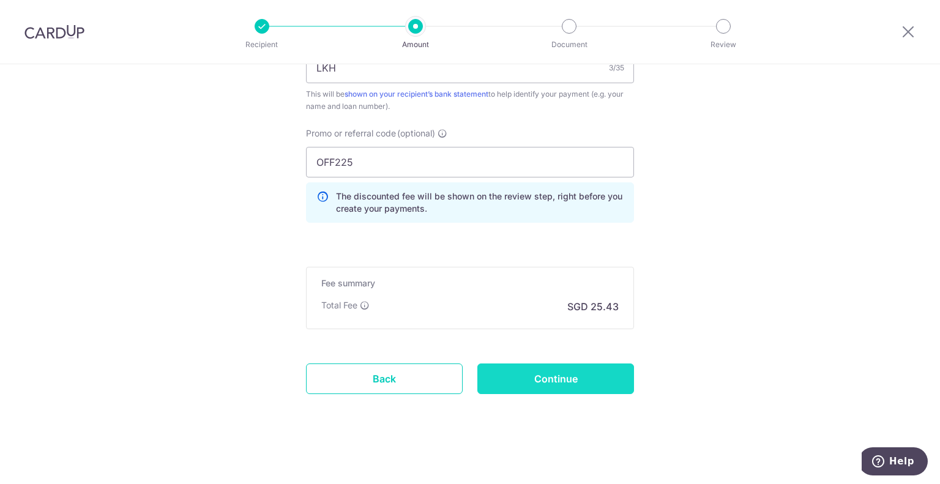
click at [570, 379] on input "Continue" at bounding box center [555, 379] width 157 height 31
type input "Update Schedule"
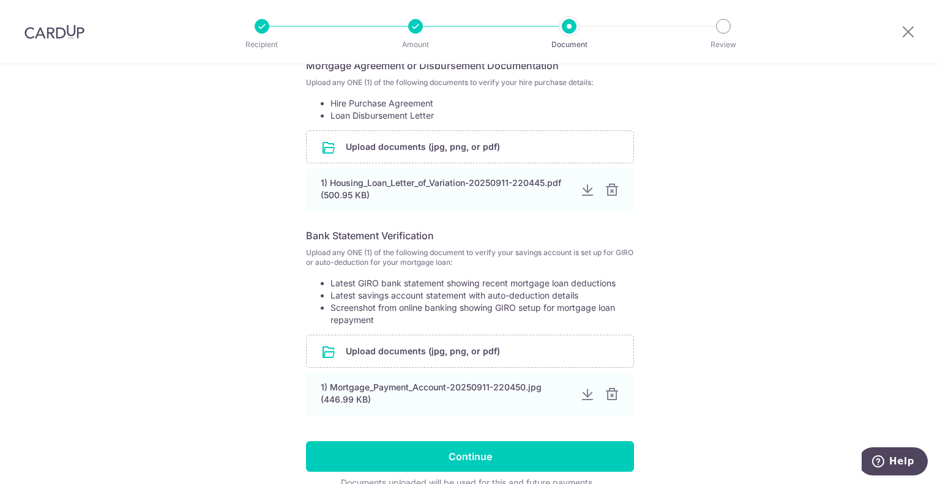
scroll to position [295, 0]
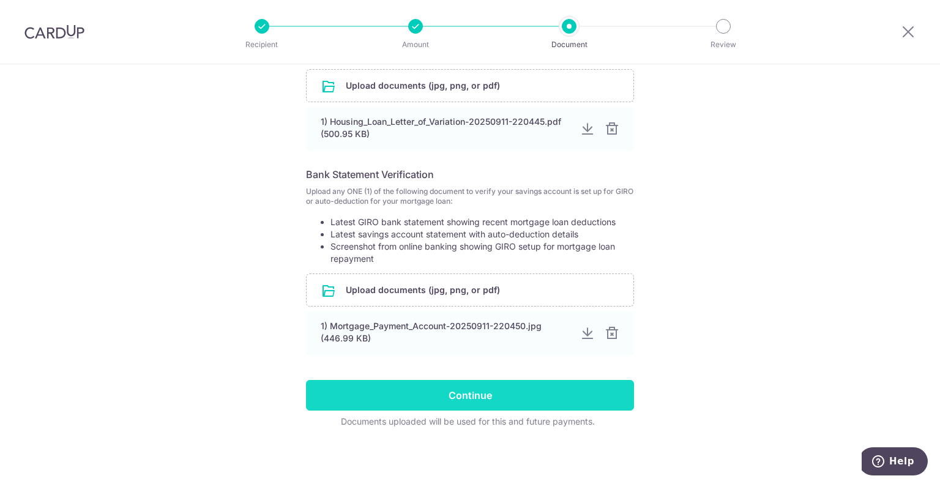
click at [532, 399] on input "Continue" at bounding box center [470, 395] width 328 height 31
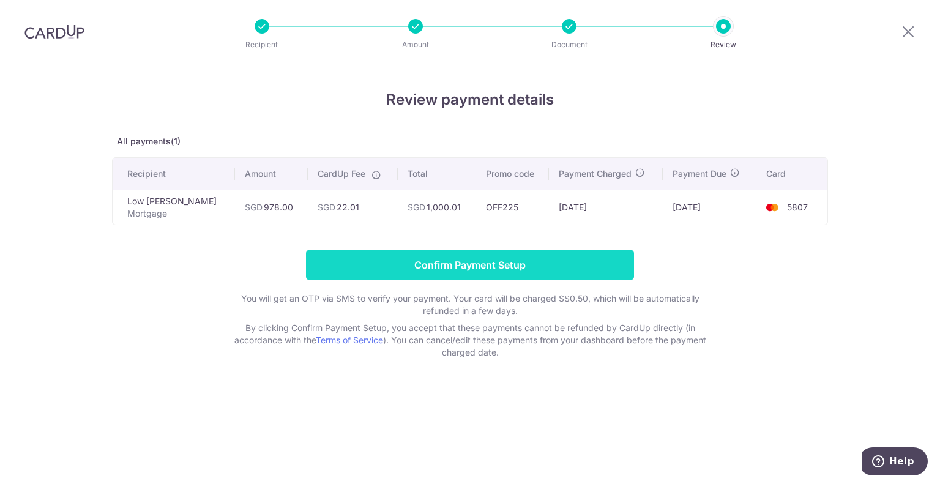
click at [532, 269] on input "Confirm Payment Setup" at bounding box center [470, 265] width 328 height 31
